Goal: Information Seeking & Learning: Check status

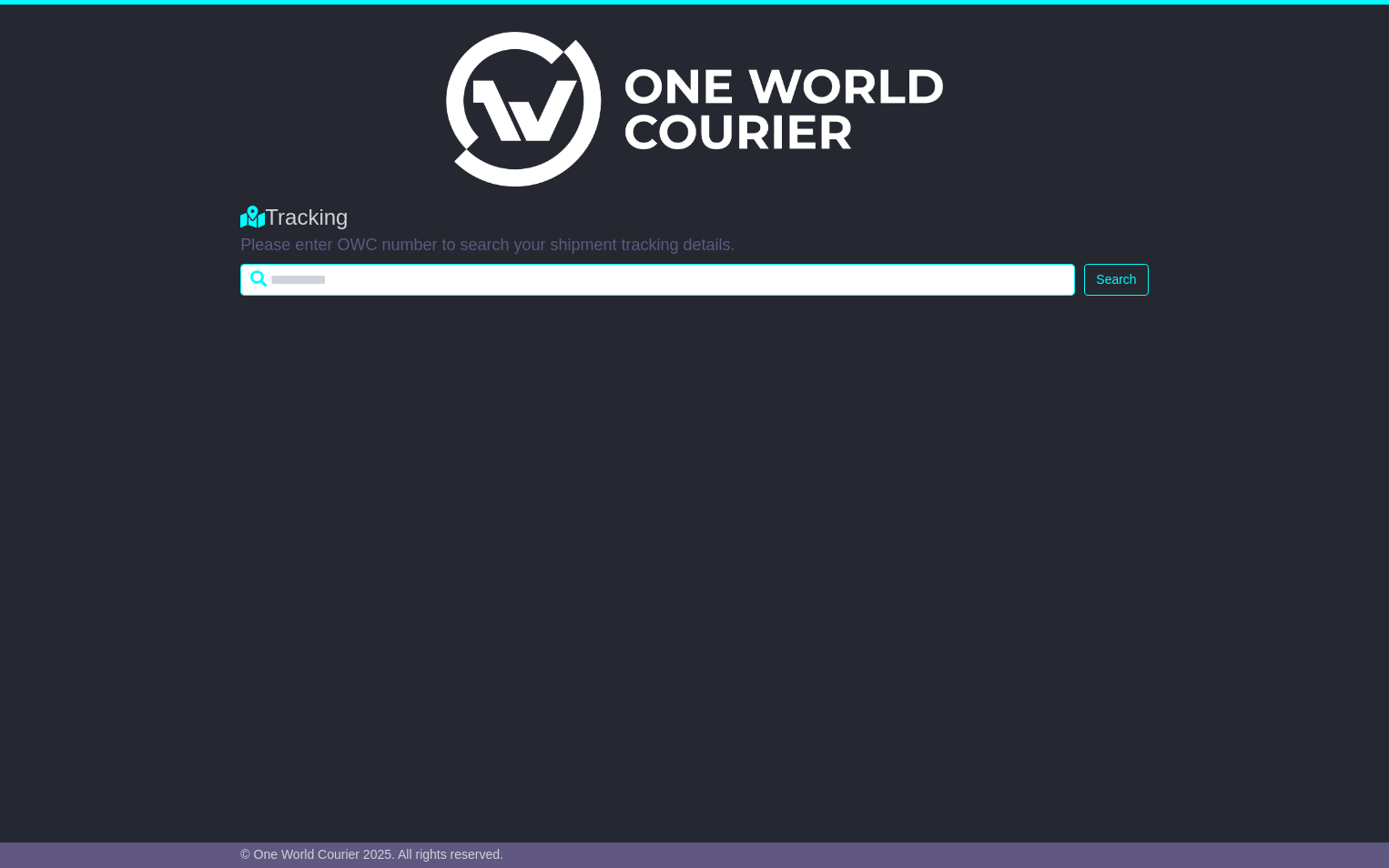
click at [404, 283] on input "text" at bounding box center [657, 279] width 834 height 32
paste input "**********"
type input "**********"
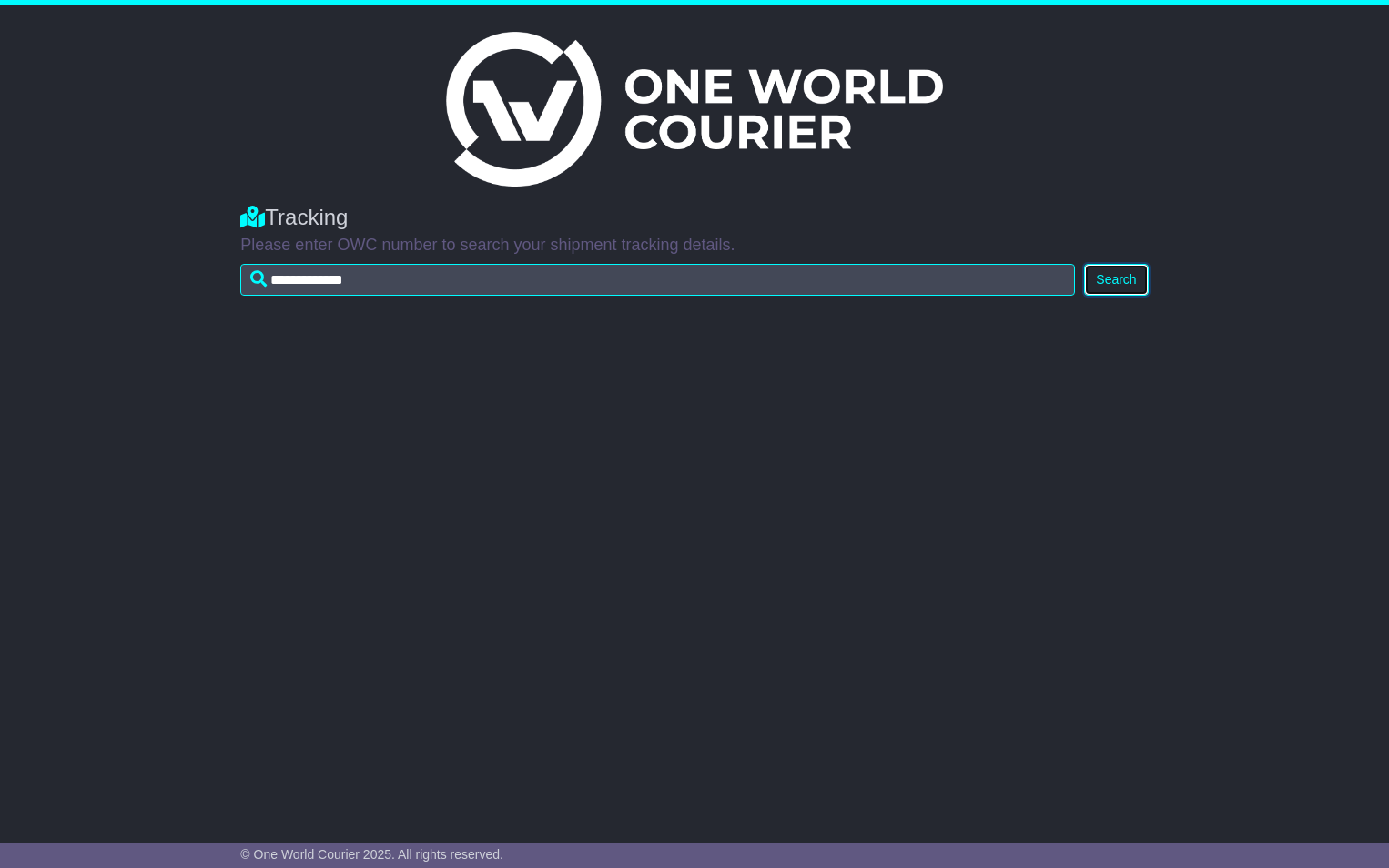
click at [1124, 281] on button "Search" at bounding box center [1115, 279] width 63 height 32
